Goal: Task Accomplishment & Management: Manage account settings

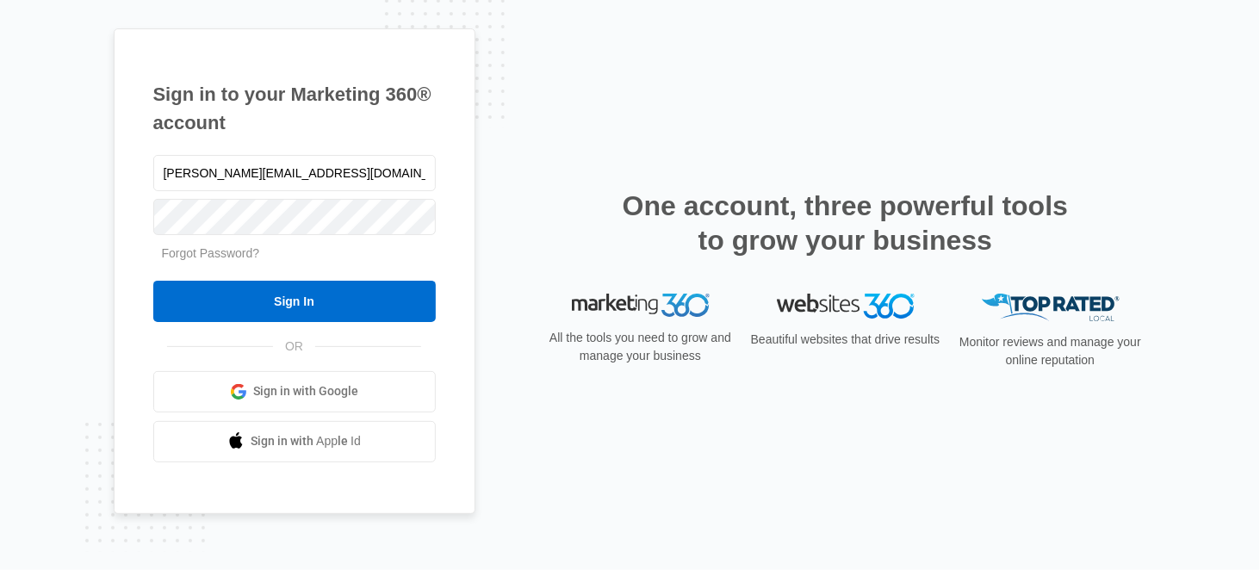
type input "[PERSON_NAME][EMAIL_ADDRESS][DOMAIN_NAME]"
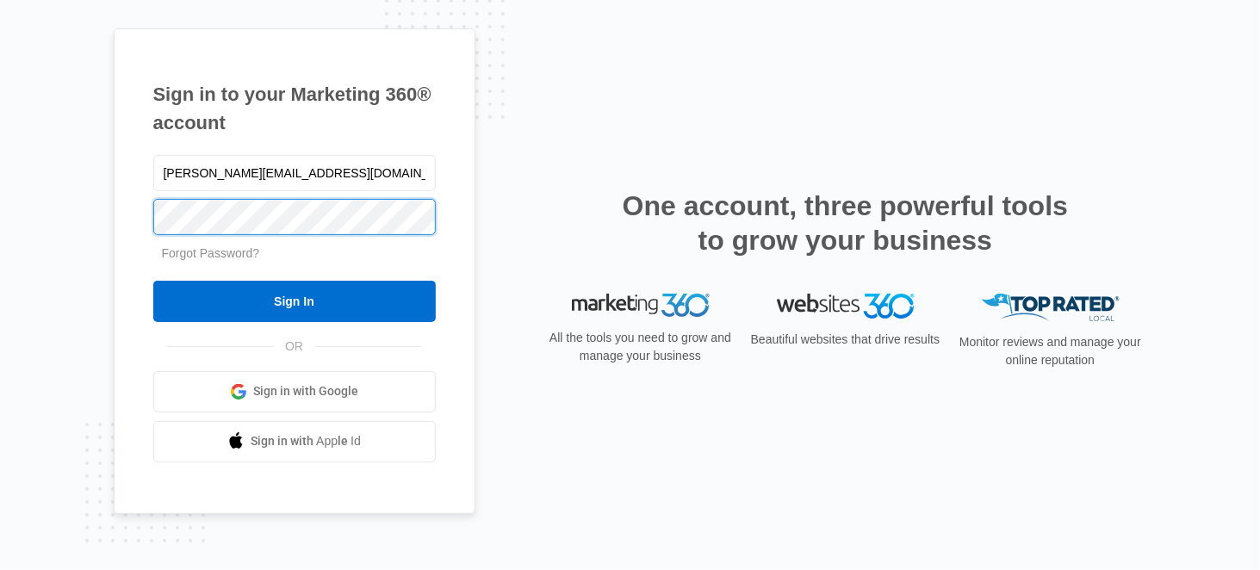
click at [153, 281] on input "Sign In" at bounding box center [294, 301] width 282 height 41
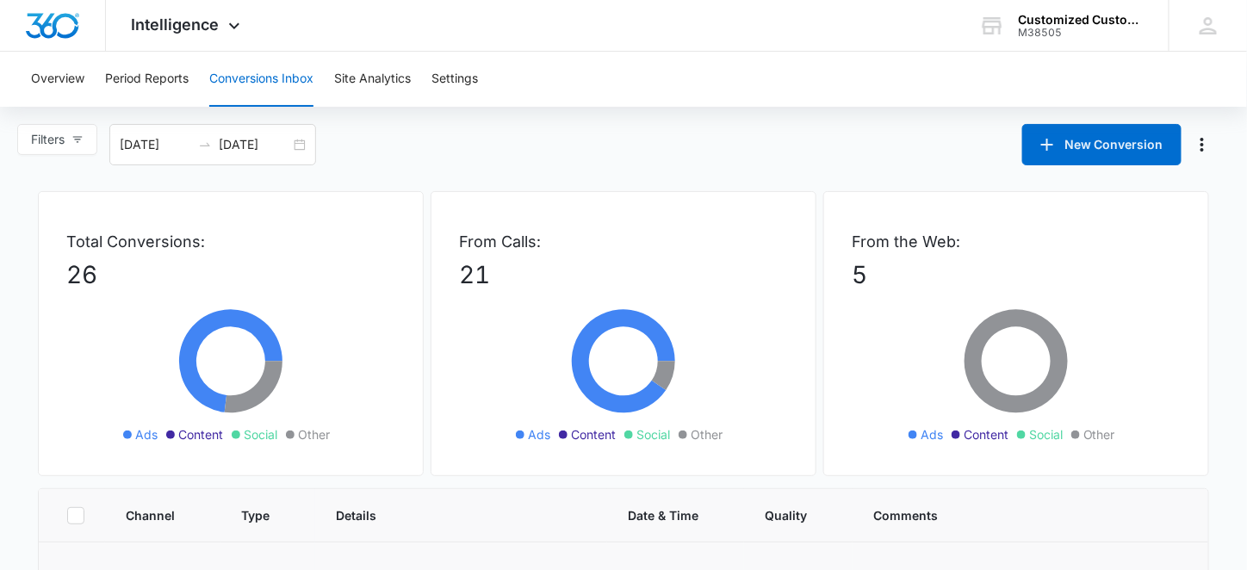
scroll to position [280, 0]
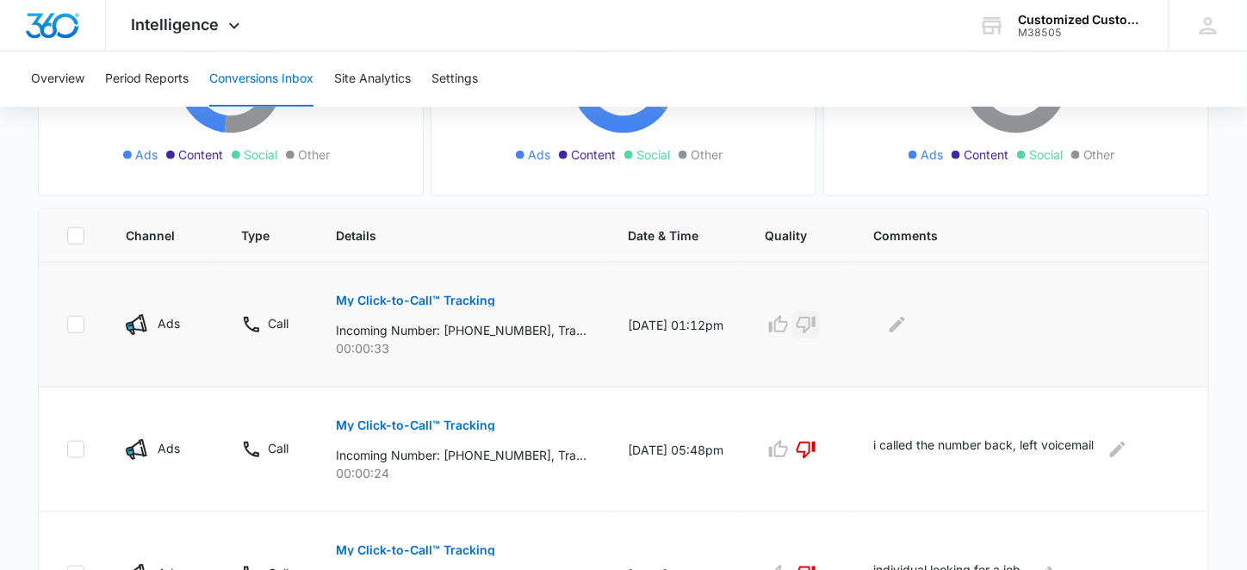
click at [816, 319] on icon "button" at bounding box center [806, 324] width 21 height 21
click at [908, 319] on icon "Edit Comments" at bounding box center [897, 324] width 21 height 21
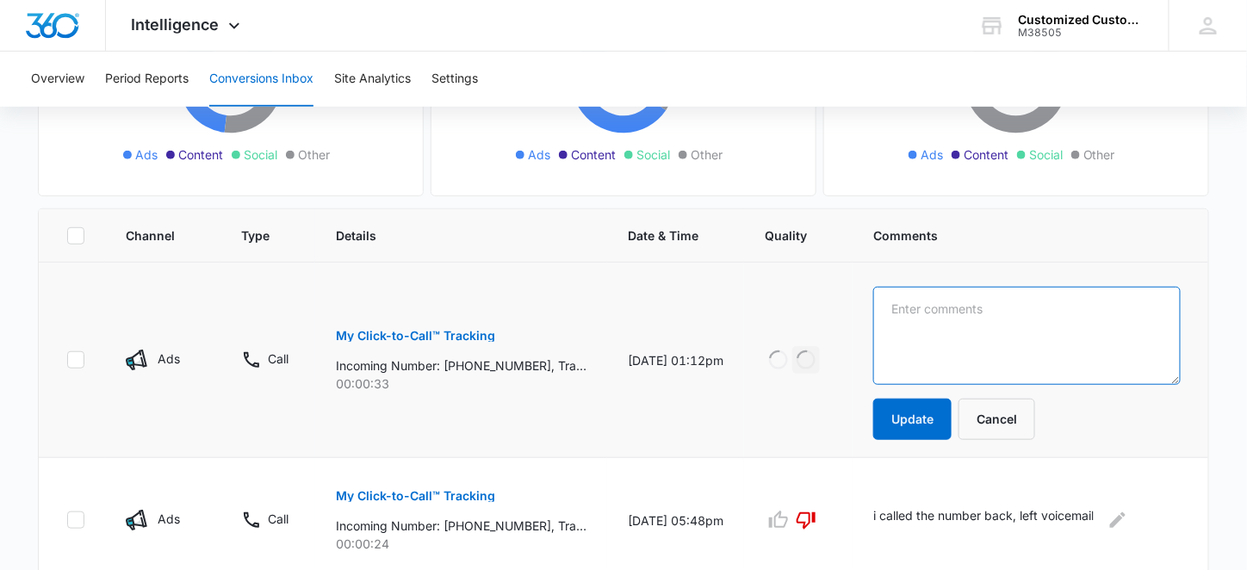
click at [930, 304] on textarea at bounding box center [1026, 336] width 307 height 98
type textarea "individual looking for a job"
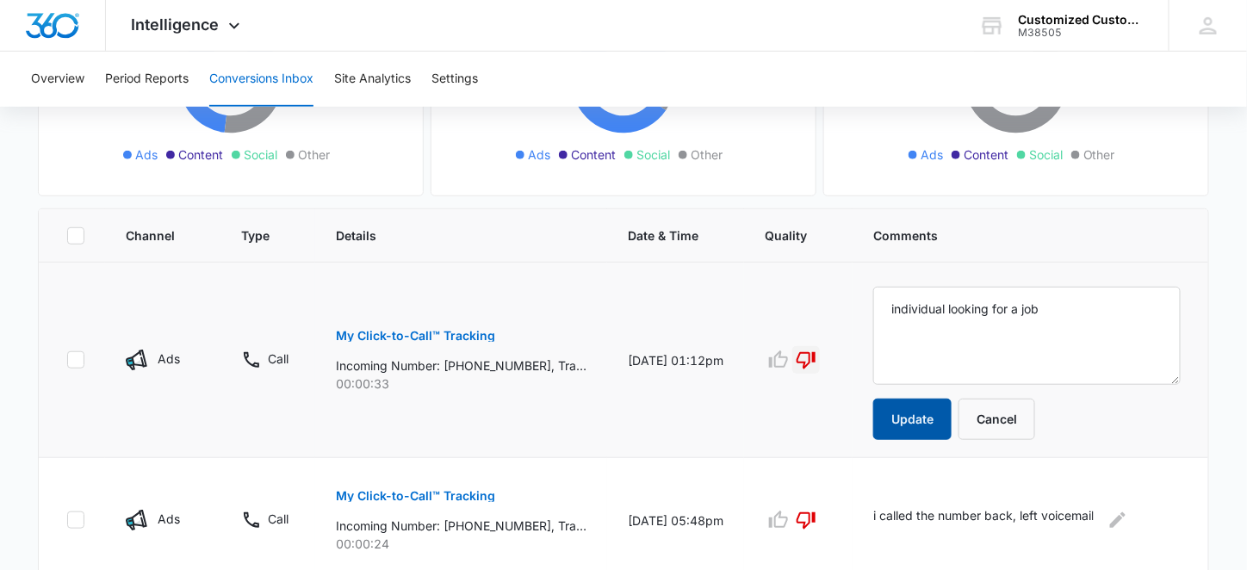
click at [938, 425] on button "Update" at bounding box center [912, 419] width 78 height 41
